Goal: Find specific page/section: Find specific page/section

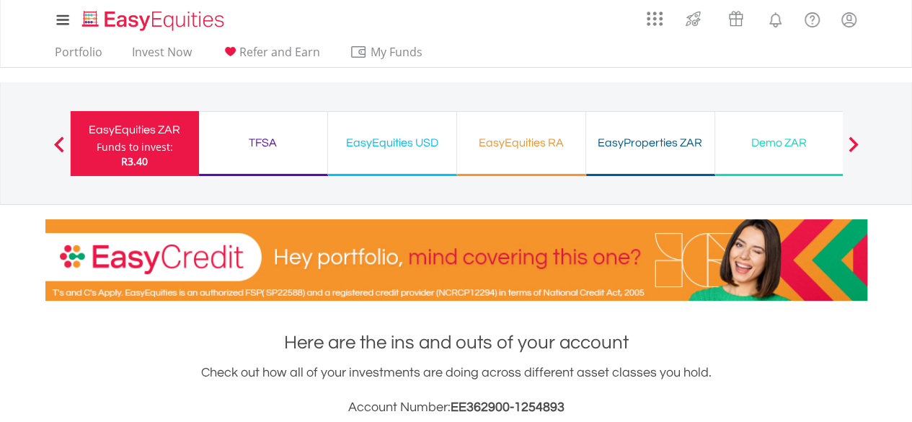
scroll to position [138, 274]
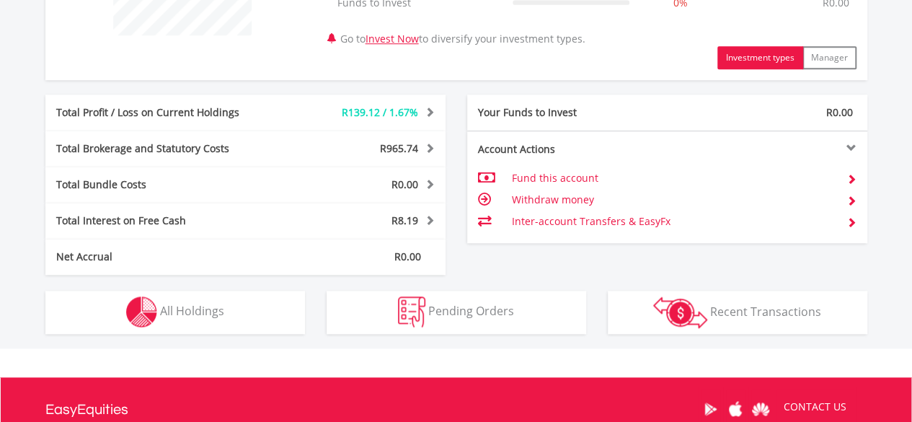
scroll to position [692, 0]
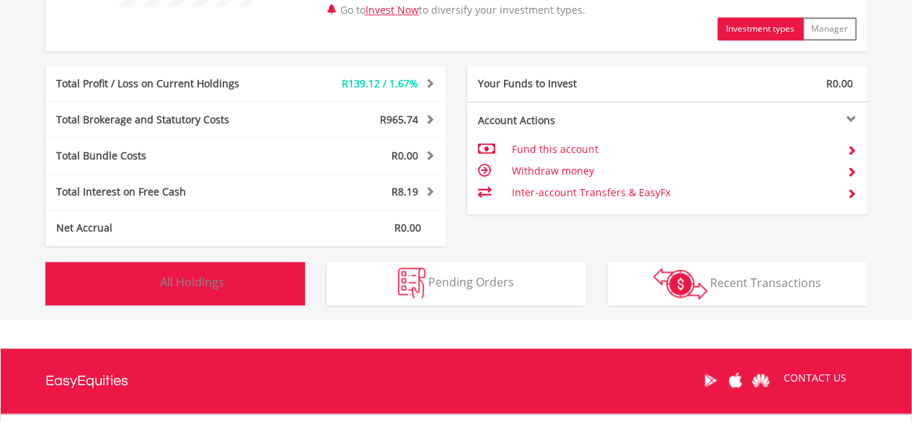
click at [198, 288] on span "All Holdings" at bounding box center [192, 282] width 64 height 16
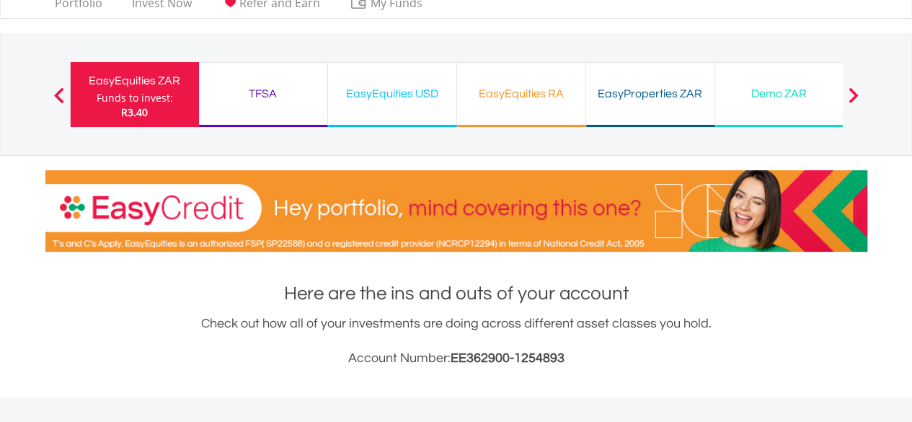
scroll to position [20, 0]
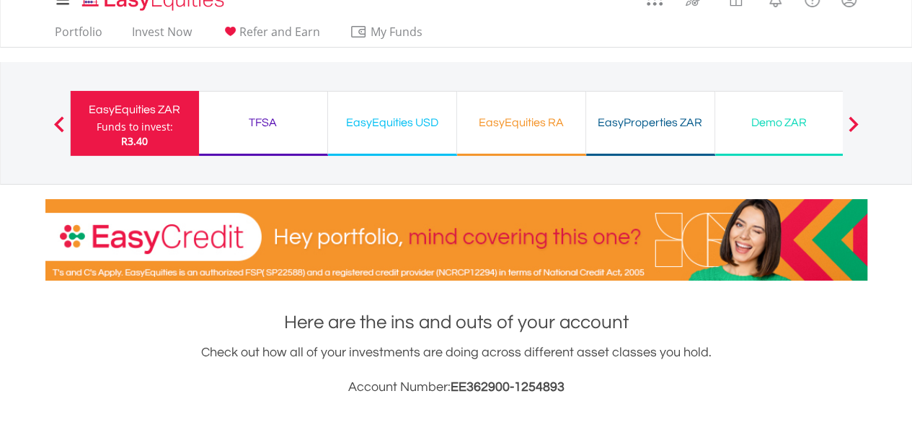
click at [860, 125] on div at bounding box center [853, 123] width 29 height 14
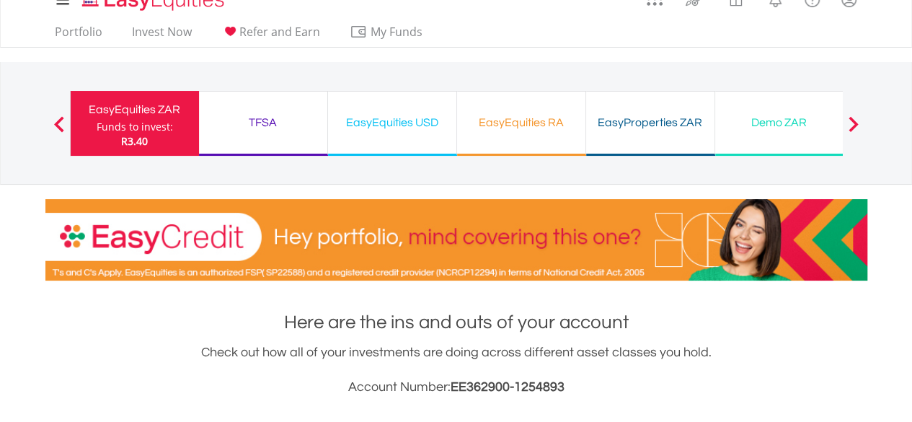
click at [857, 122] on span at bounding box center [853, 124] width 10 height 16
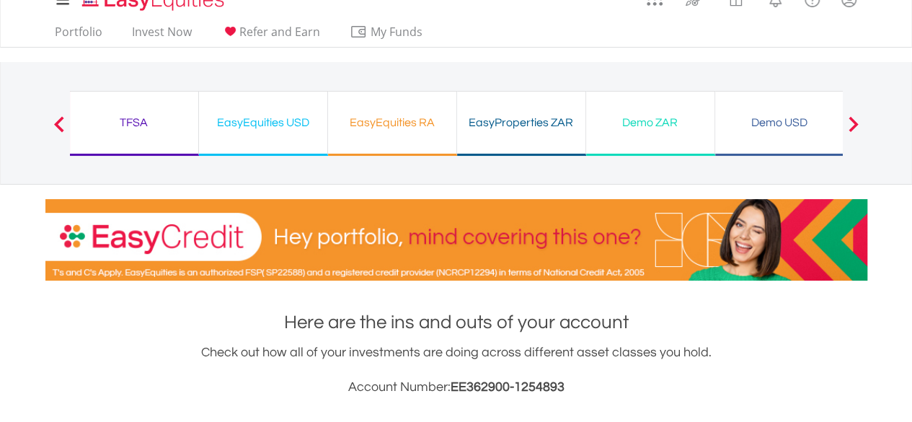
click at [857, 122] on span at bounding box center [853, 124] width 10 height 16
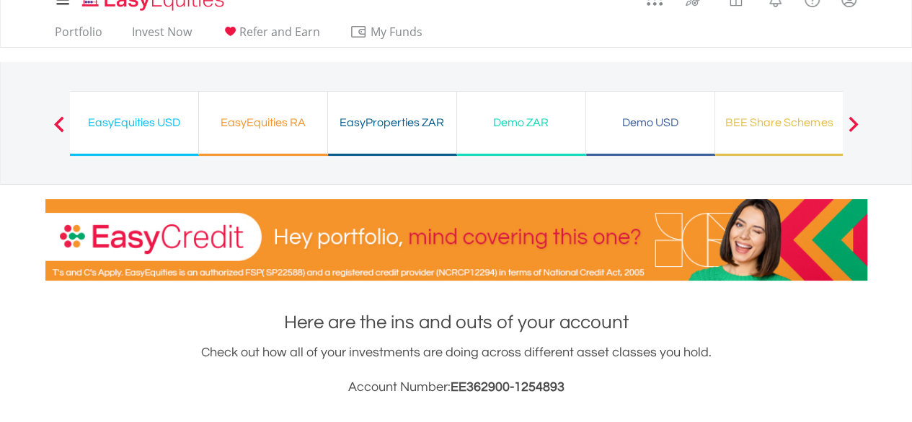
click at [857, 122] on span at bounding box center [853, 124] width 10 height 16
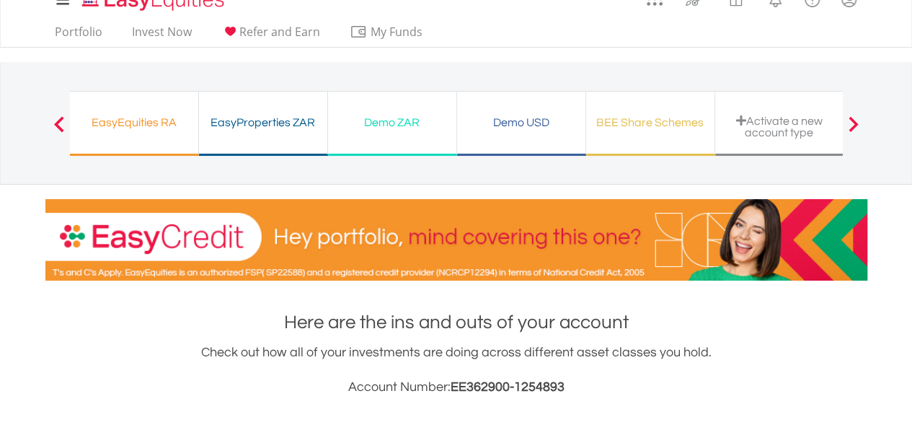
click at [857, 122] on span at bounding box center [853, 124] width 10 height 16
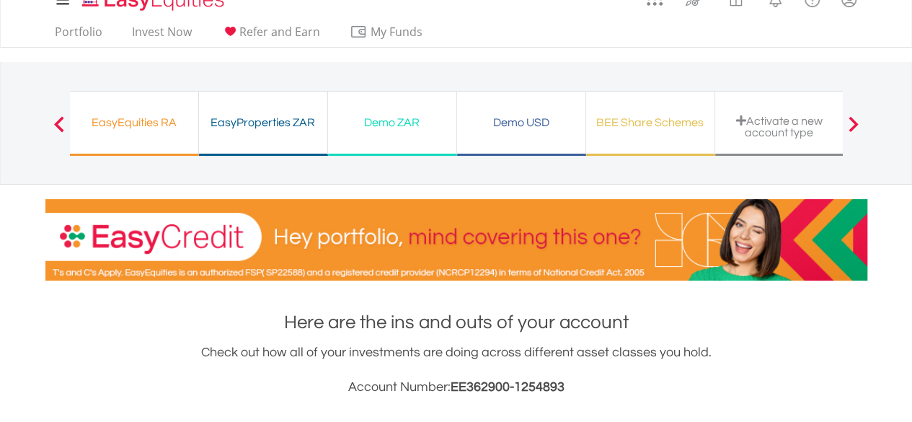
click at [857, 122] on span at bounding box center [853, 124] width 10 height 16
click at [642, 129] on div "BEE Share Schemes" at bounding box center [650, 122] width 111 height 20
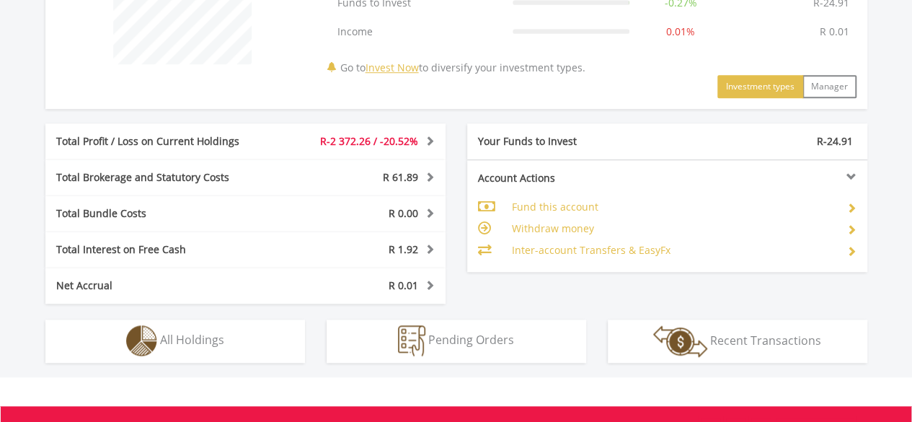
scroll to position [663, 0]
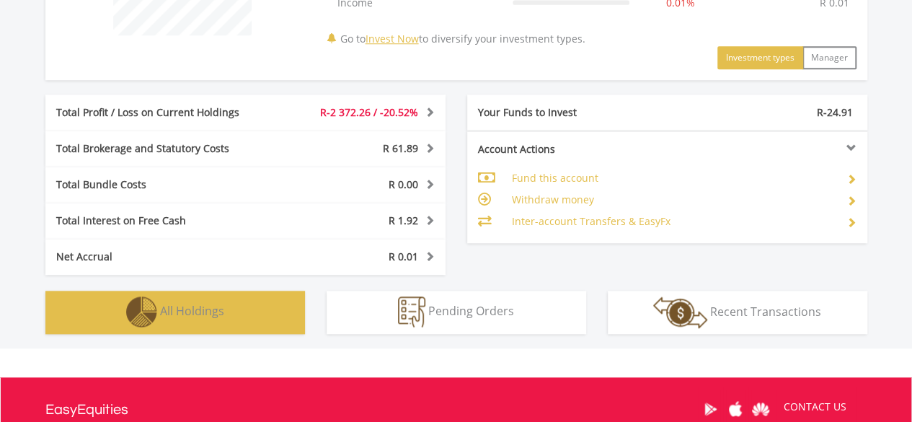
click at [245, 321] on button "Holdings All Holdings" at bounding box center [175, 312] width 260 height 43
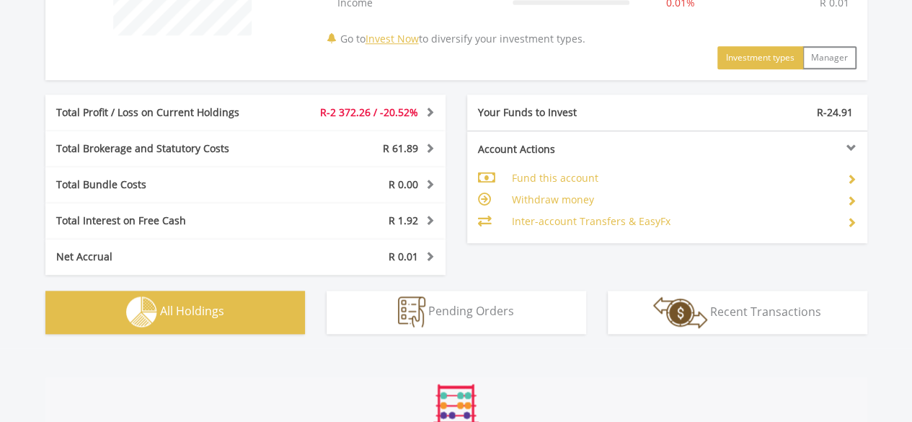
scroll to position [1040, 0]
